Goal: Transaction & Acquisition: Purchase product/service

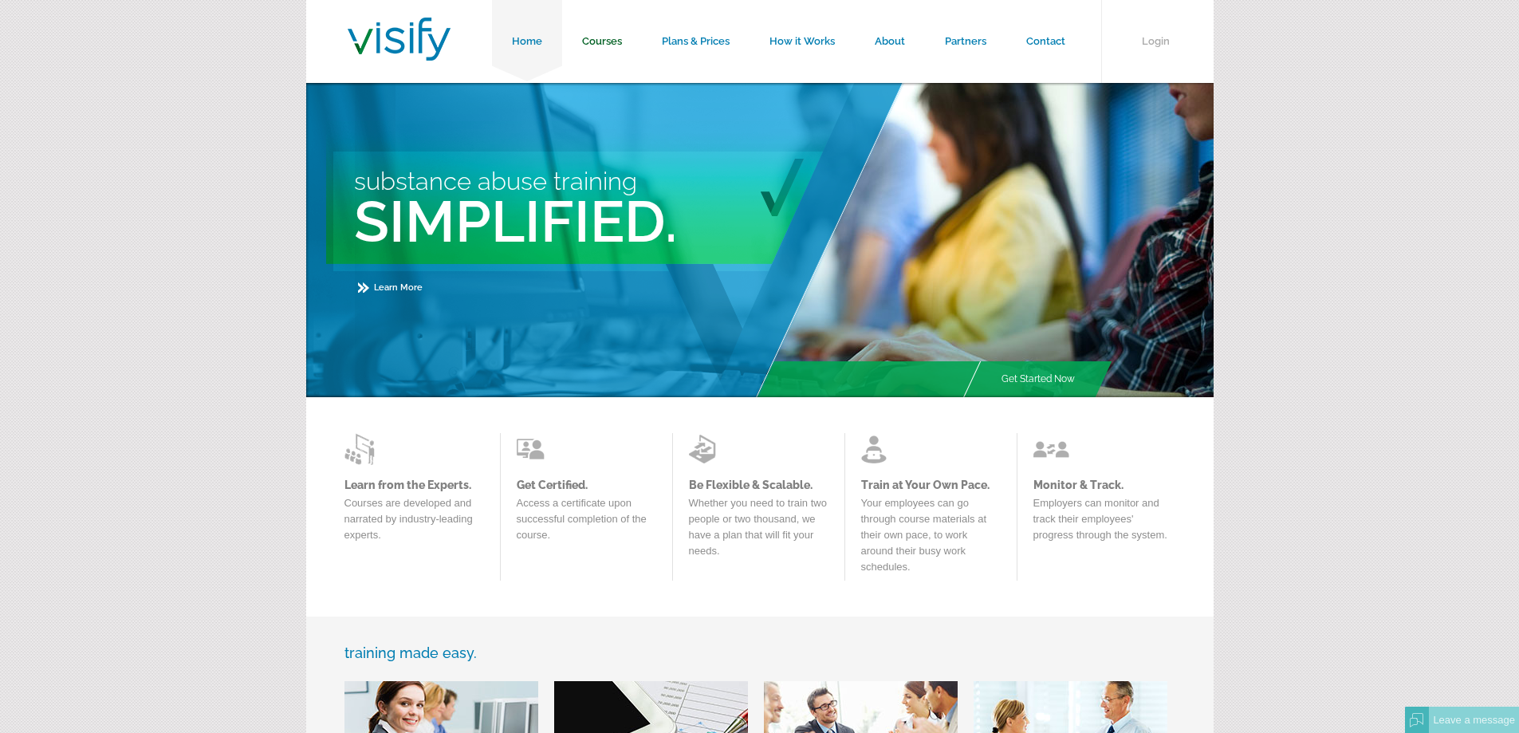
click at [606, 44] on link "Courses" at bounding box center [602, 41] width 80 height 83
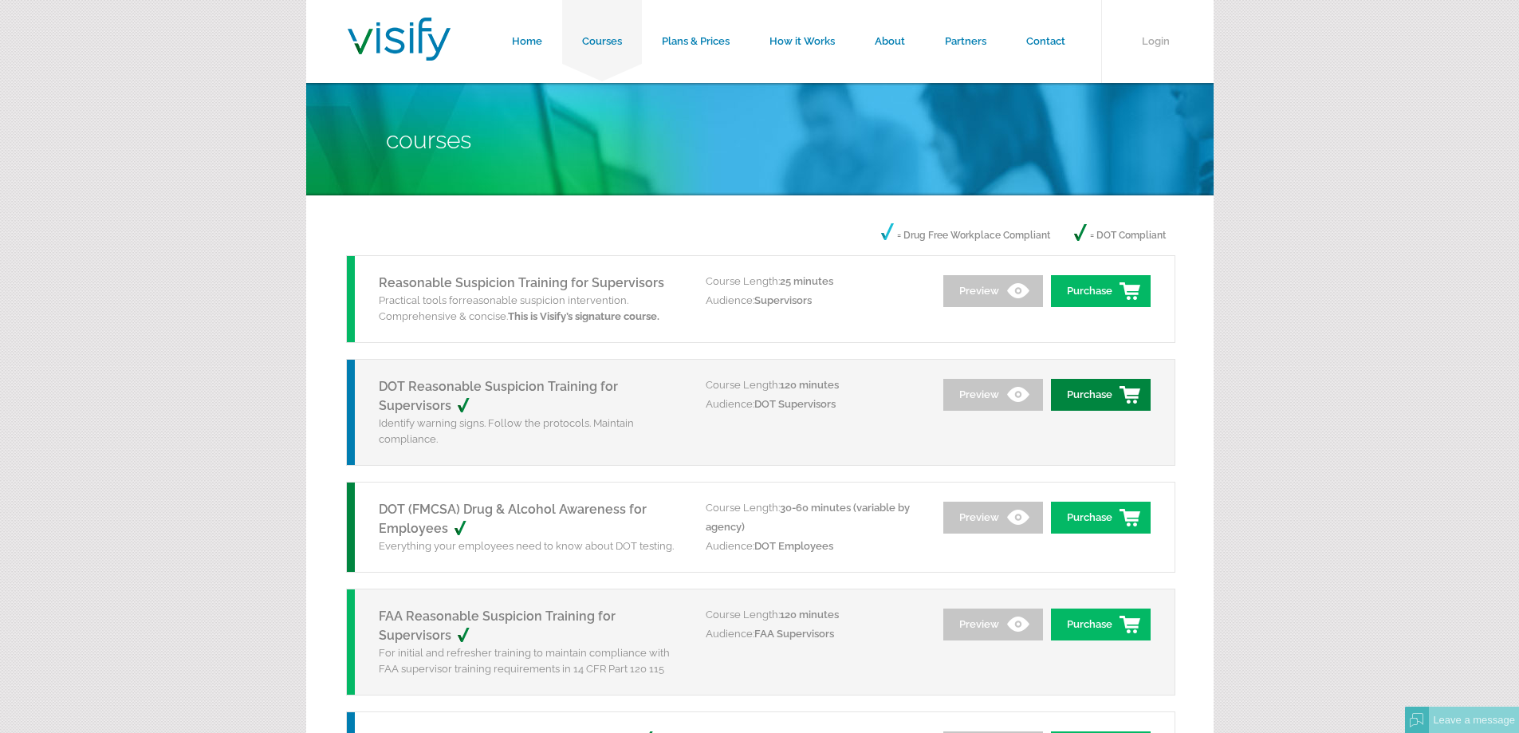
click at [1113, 396] on link "Purchase" at bounding box center [1101, 395] width 100 height 32
